Goal: Transaction & Acquisition: Book appointment/travel/reservation

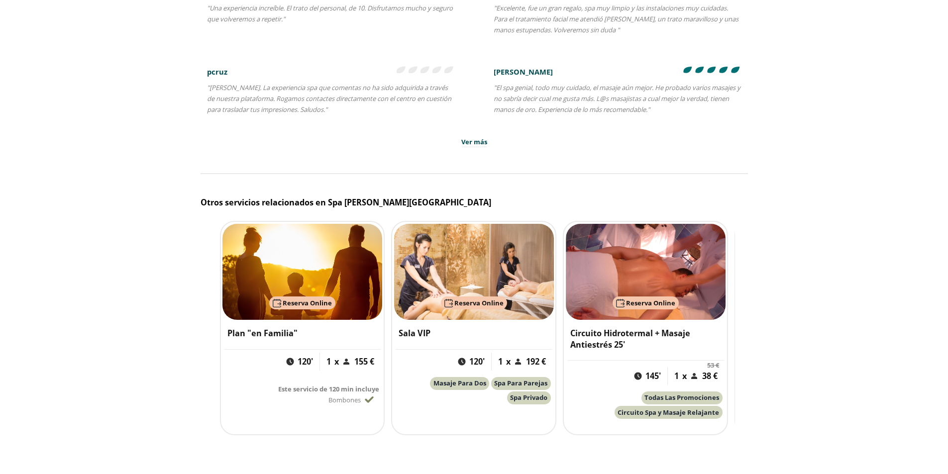
scroll to position [1494, 0]
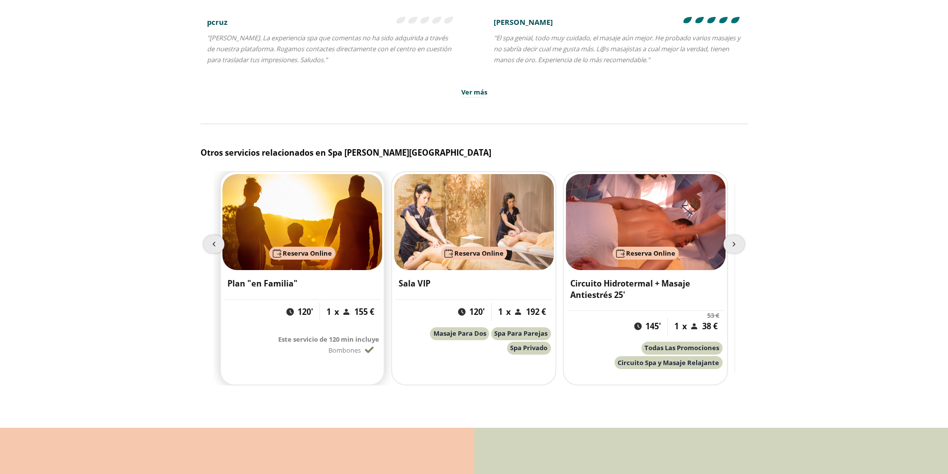
click at [327, 258] on span "Reserva Online" at bounding box center [307, 253] width 49 height 9
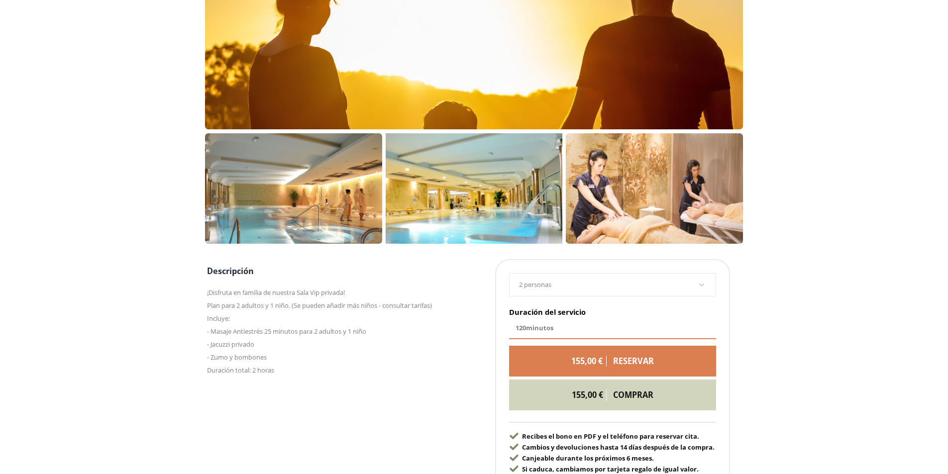
scroll to position [348, 0]
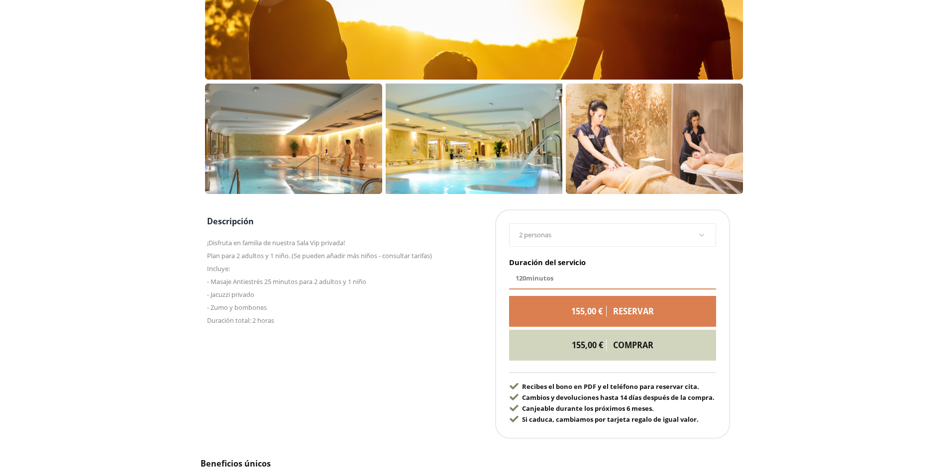
click at [624, 235] on label "2 personas" at bounding box center [608, 235] width 179 height 10
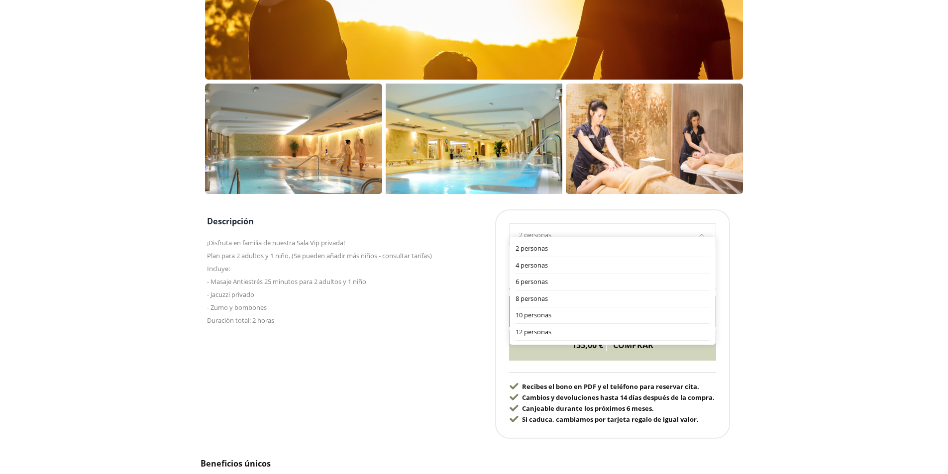
scroll to position [299, 0]
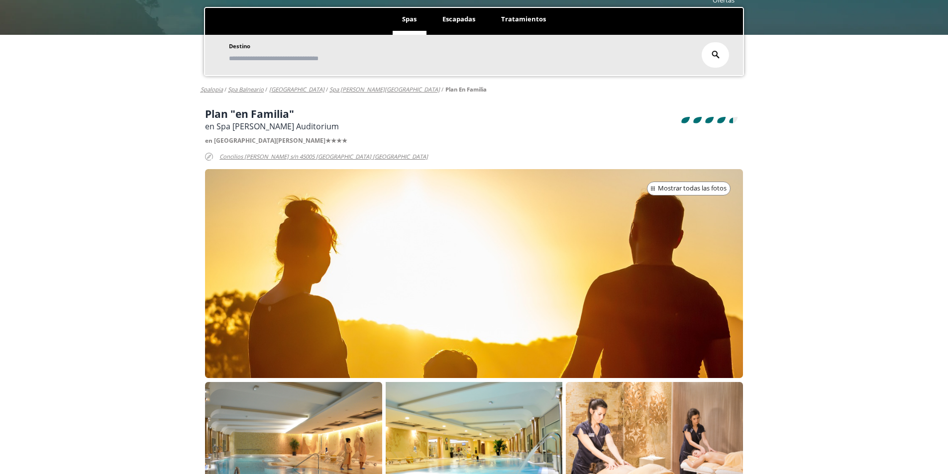
scroll to position [0, 0]
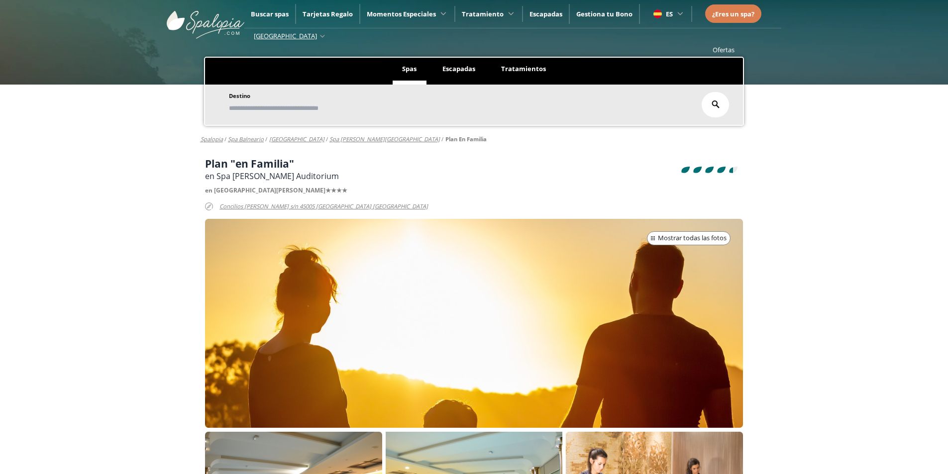
click at [259, 16] on span "Buscar spas" at bounding box center [270, 13] width 38 height 9
